Goal: Information Seeking & Learning: Learn about a topic

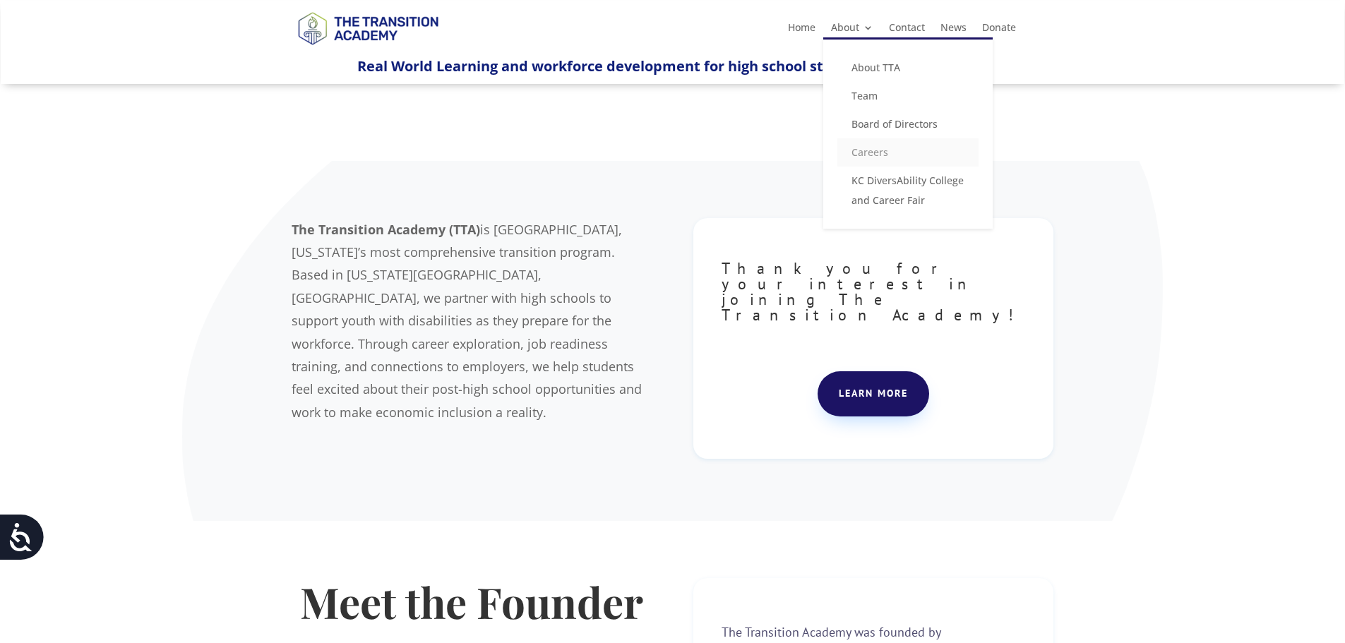
click at [858, 153] on link "Careers" at bounding box center [908, 152] width 141 height 28
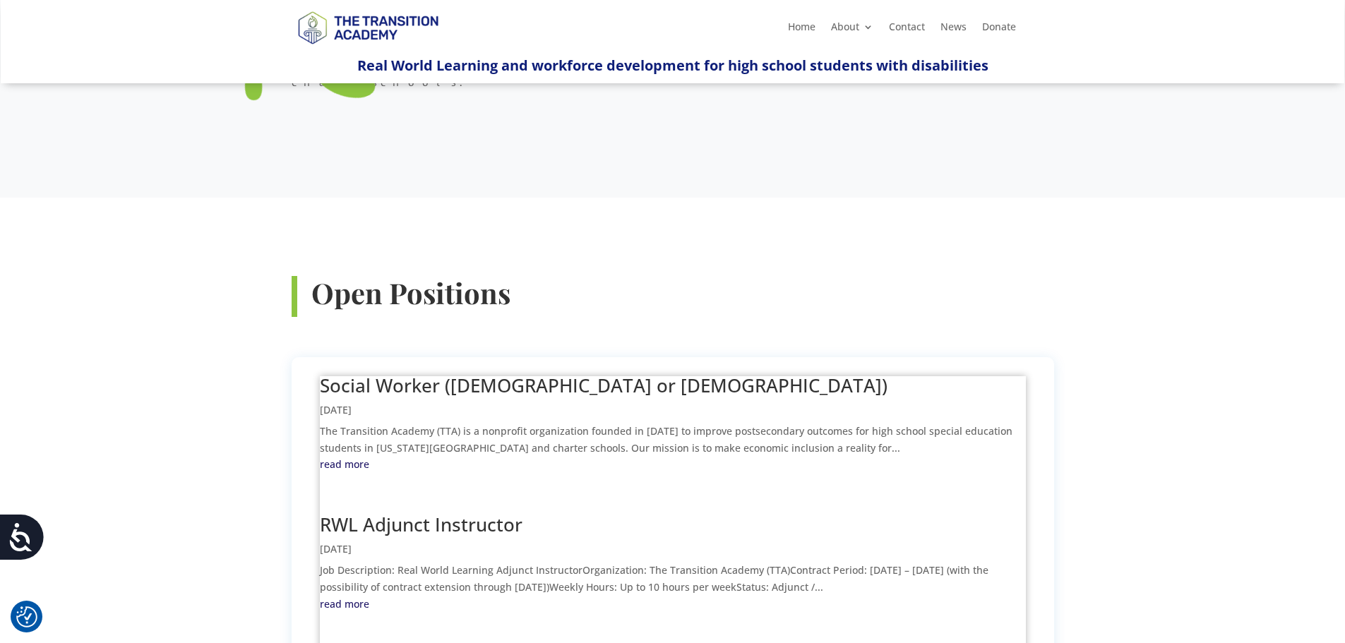
scroll to position [353, 0]
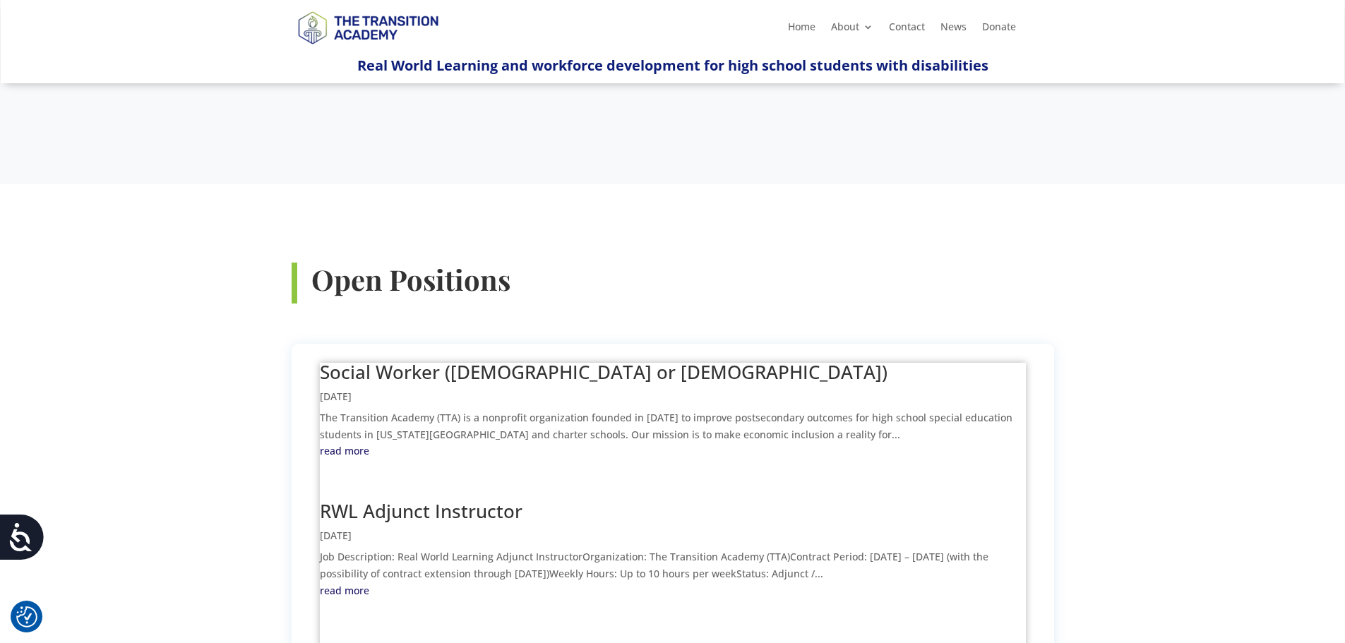
click at [391, 359] on link "Social Worker ([DEMOGRAPHIC_DATA] or [DEMOGRAPHIC_DATA])" at bounding box center [604, 371] width 568 height 25
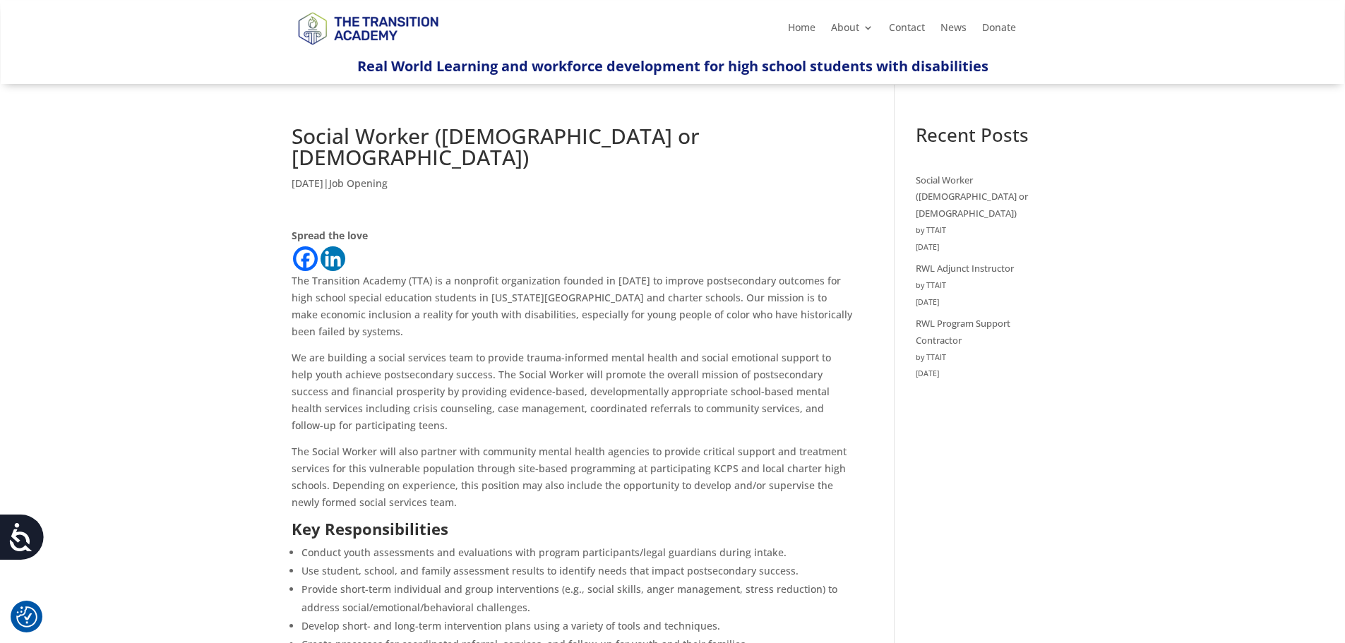
click at [335, 24] on img at bounding box center [368, 28] width 153 height 50
